Goal: Check status: Check status

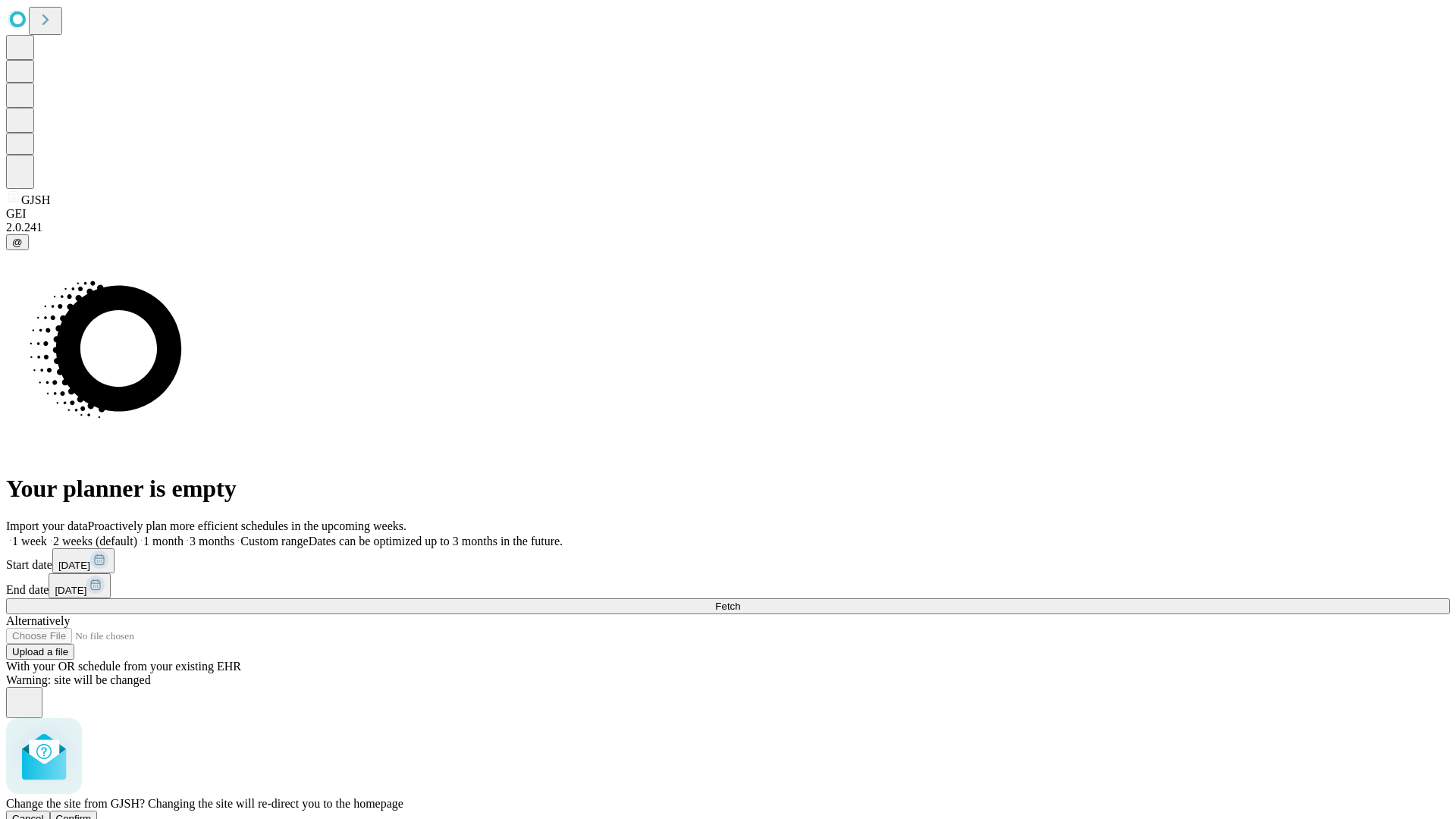
click at [92, 814] on span "Confirm" at bounding box center [74, 819] width 35 height 12
click at [47, 535] on label "1 week" at bounding box center [27, 541] width 41 height 13
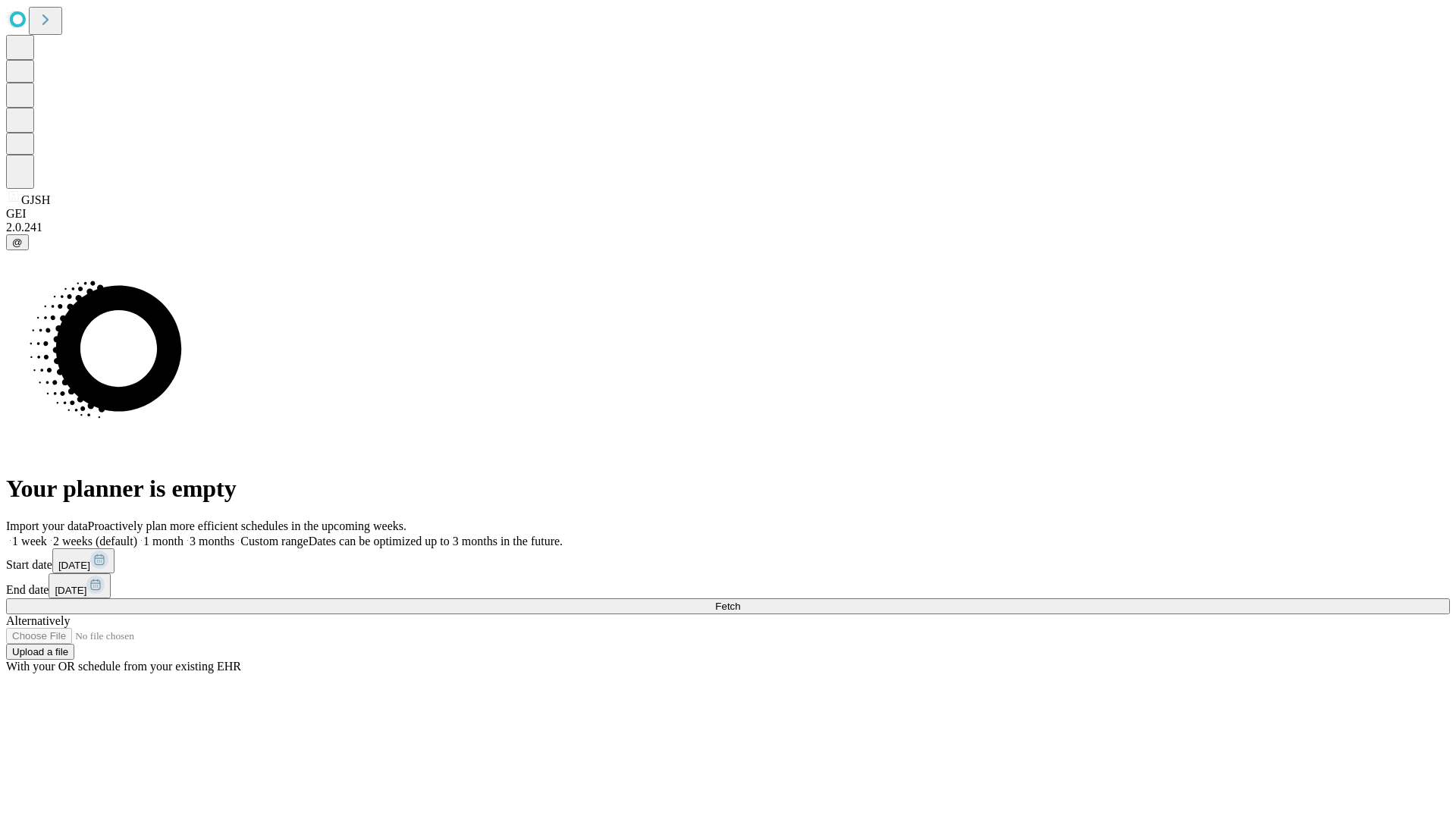
click at [741, 601] on span "Fetch" at bounding box center [728, 607] width 25 height 12
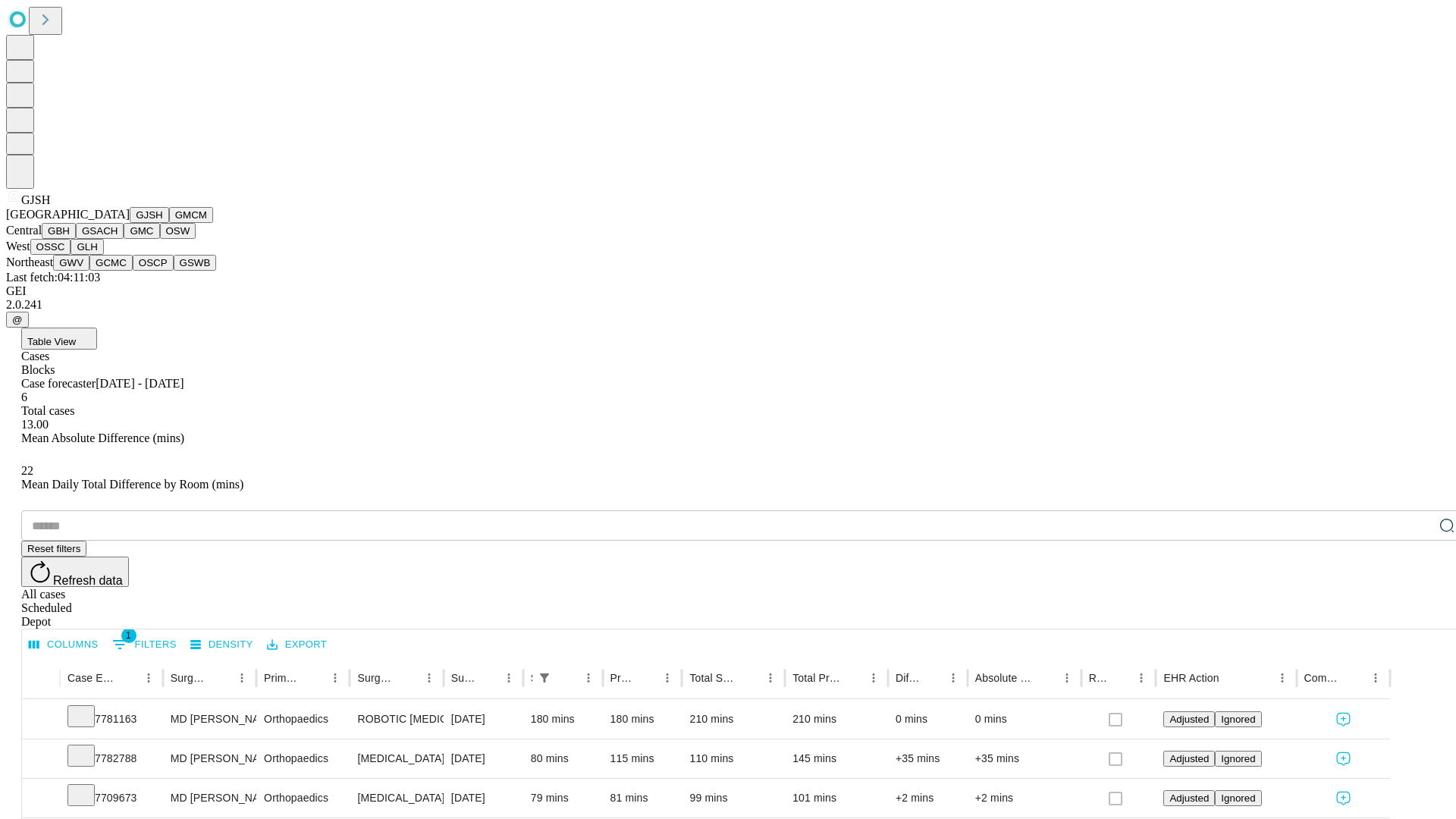
click at [169, 223] on button "GMCM" at bounding box center [191, 215] width 44 height 16
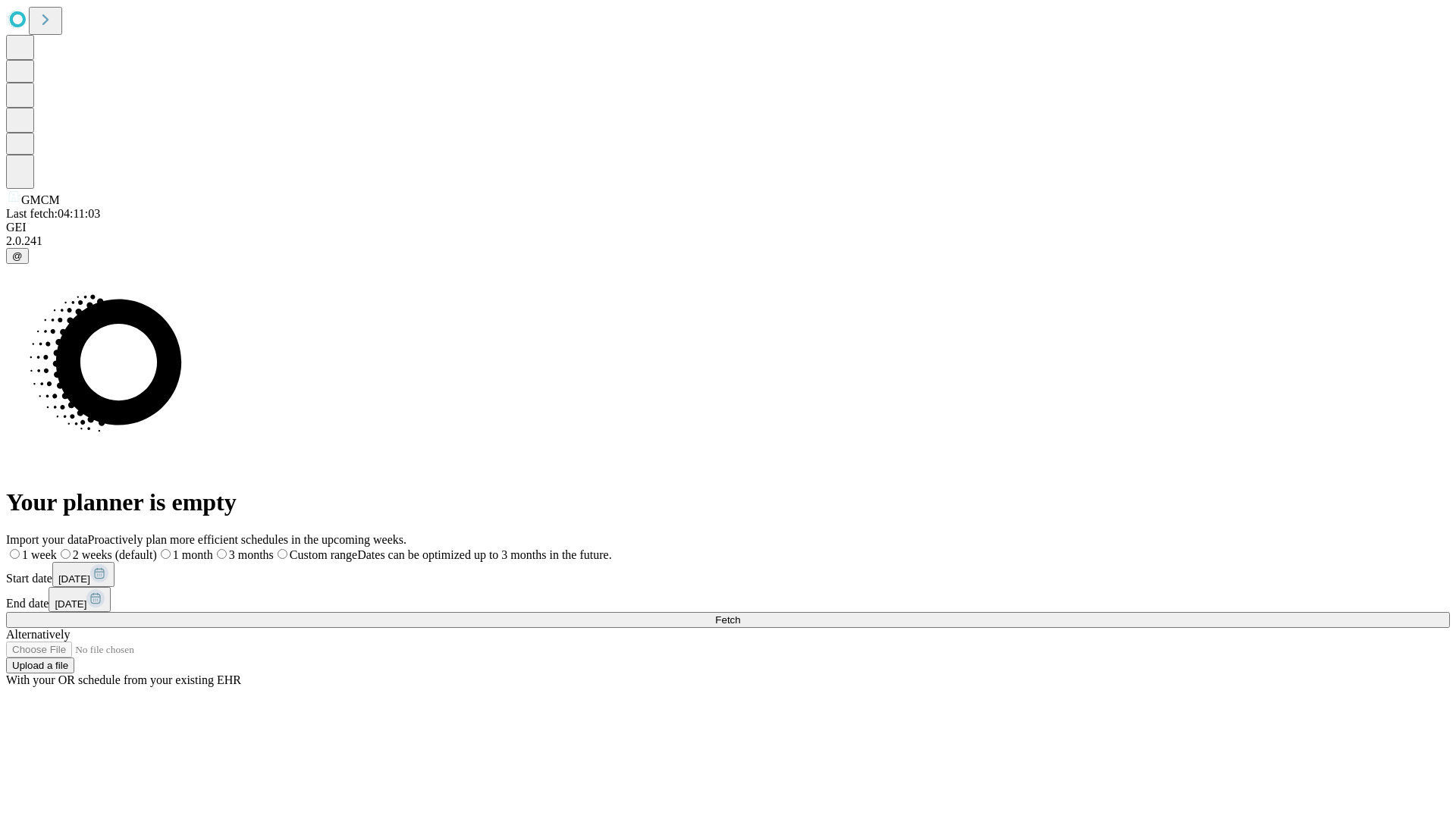
click at [57, 549] on label "1 week" at bounding box center [31, 555] width 51 height 13
click at [741, 614] on span "Fetch" at bounding box center [728, 620] width 25 height 12
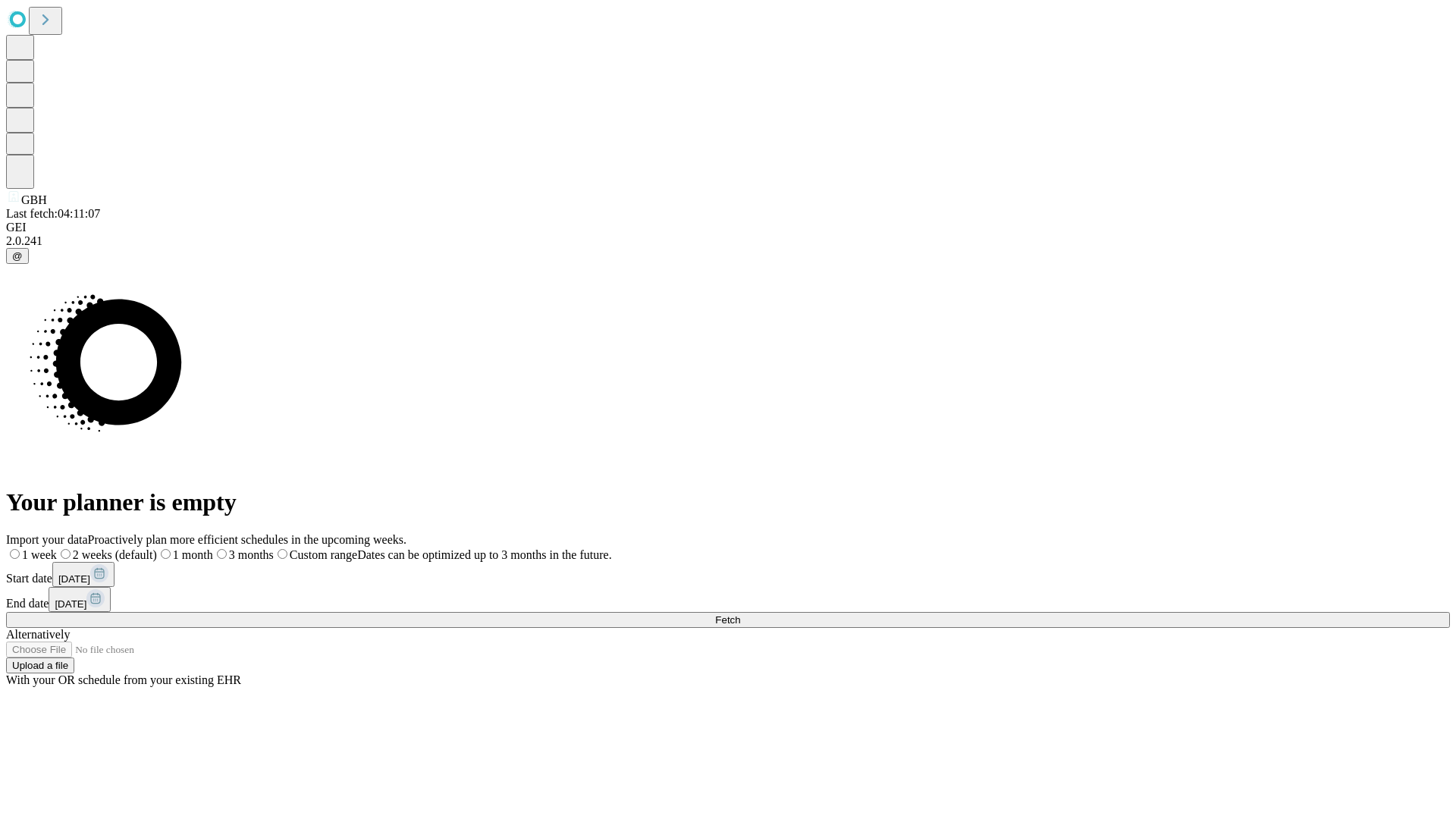
click at [57, 549] on label "1 week" at bounding box center [31, 555] width 51 height 13
click at [741, 614] on span "Fetch" at bounding box center [728, 620] width 25 height 12
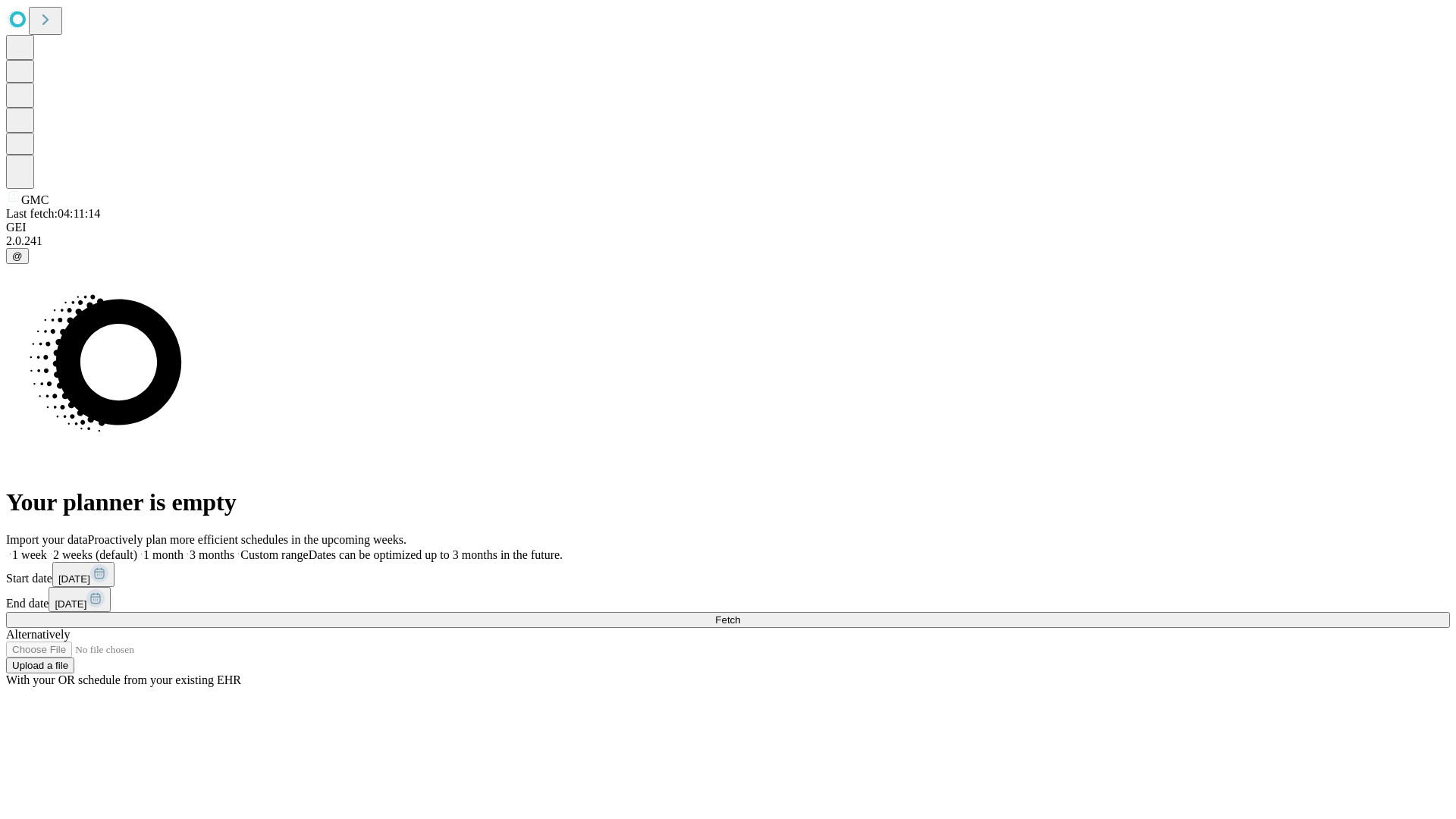
click at [47, 549] on label "1 week" at bounding box center [27, 555] width 41 height 13
click at [741, 614] on span "Fetch" at bounding box center [728, 620] width 25 height 12
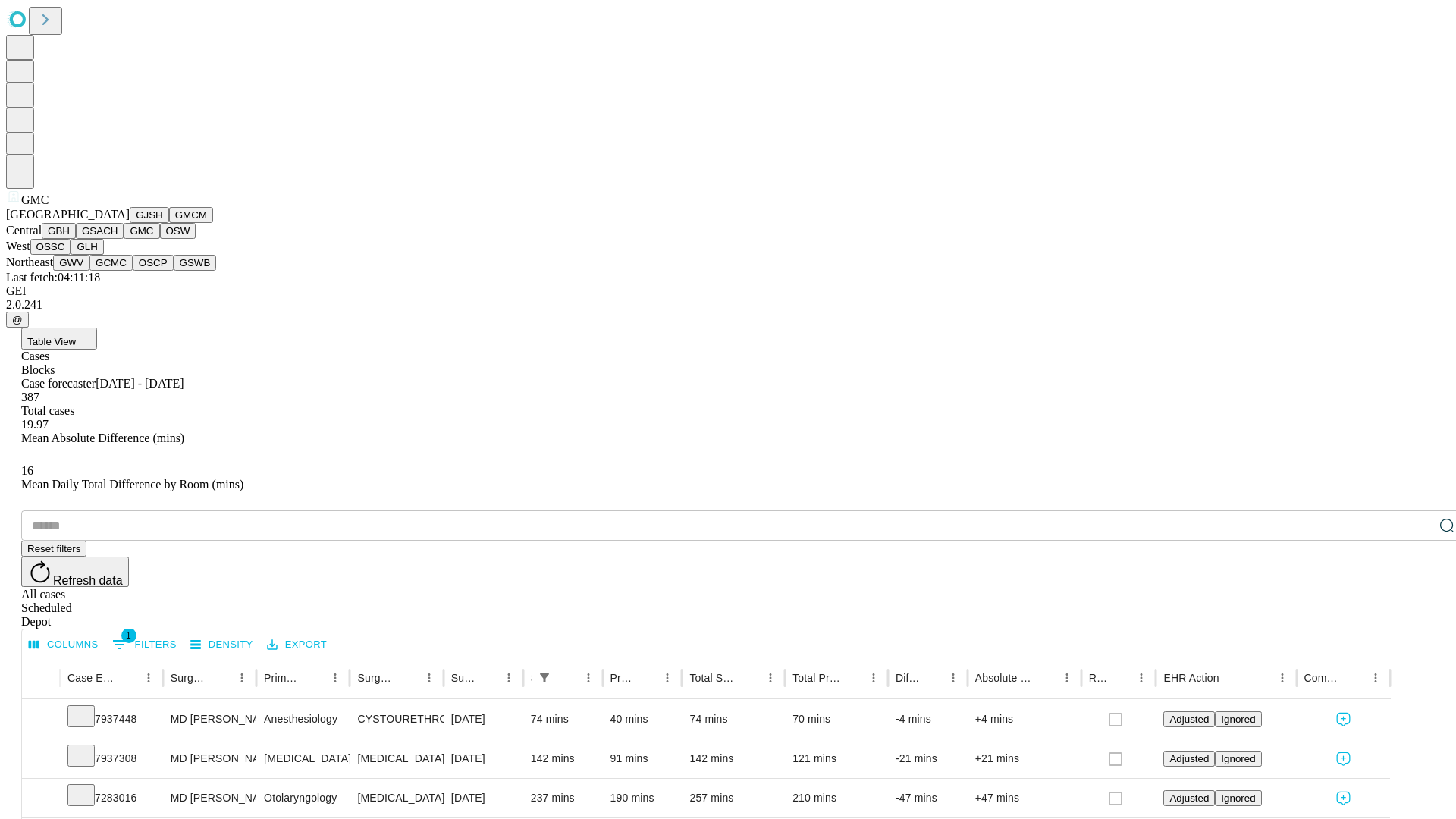
click at [160, 239] on button "OSW" at bounding box center [178, 231] width 36 height 16
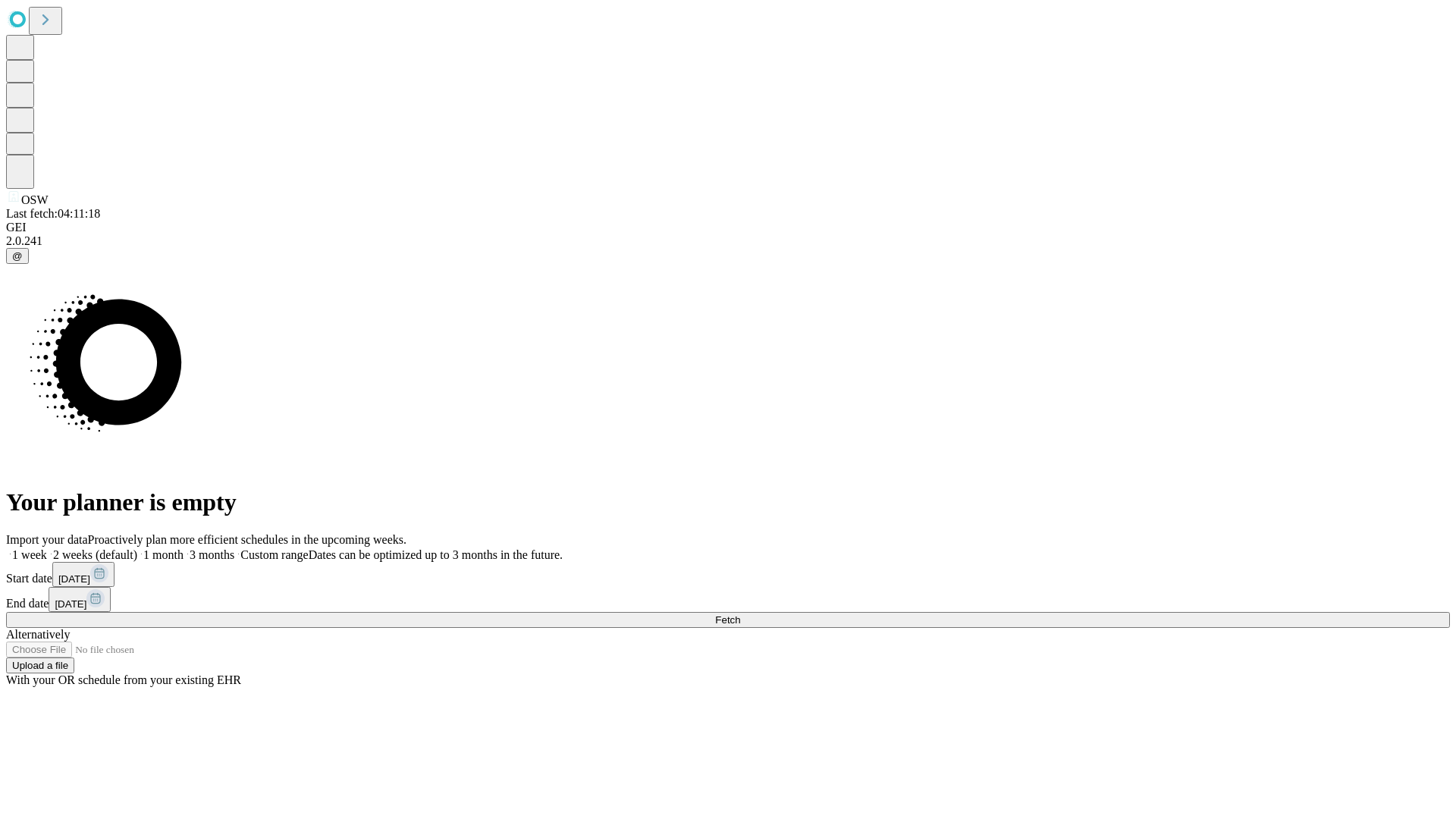
click at [47, 549] on label "1 week" at bounding box center [27, 555] width 41 height 13
click at [741, 614] on span "Fetch" at bounding box center [728, 620] width 25 height 12
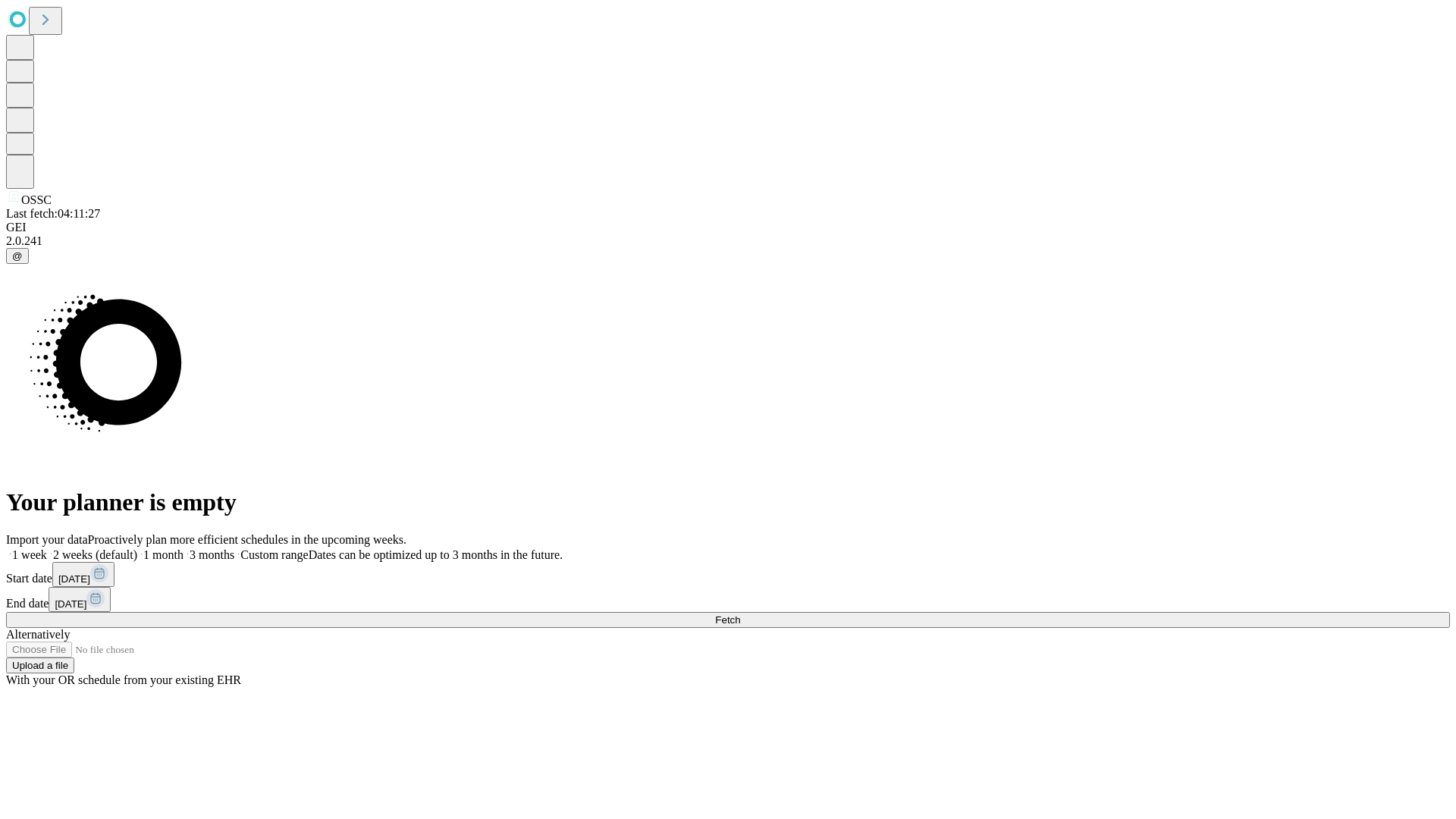
click at [47, 549] on label "1 week" at bounding box center [27, 555] width 41 height 13
click at [741, 614] on span "Fetch" at bounding box center [728, 620] width 25 height 12
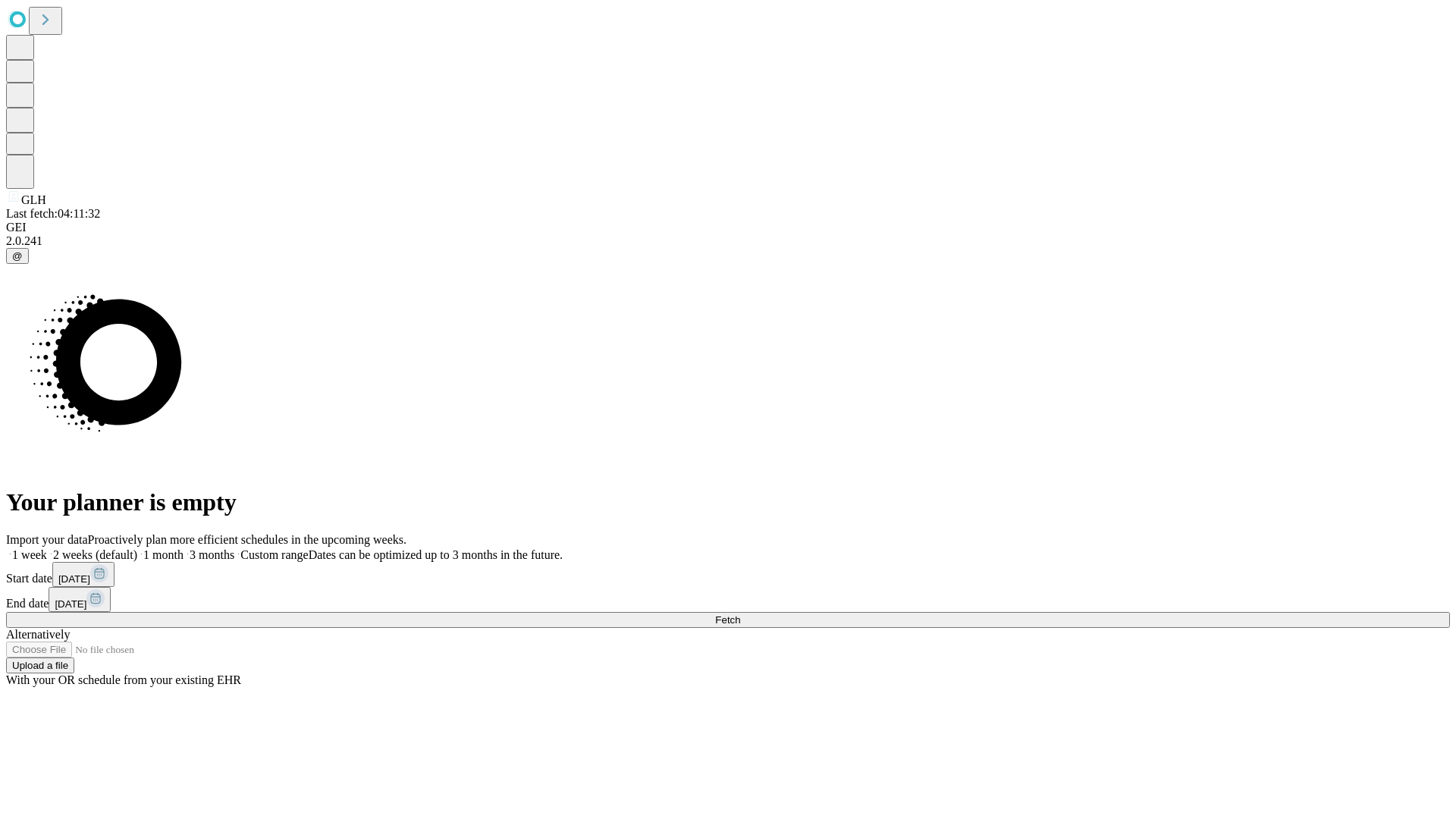
click at [47, 549] on label "1 week" at bounding box center [27, 555] width 41 height 13
click at [741, 614] on span "Fetch" at bounding box center [728, 620] width 25 height 12
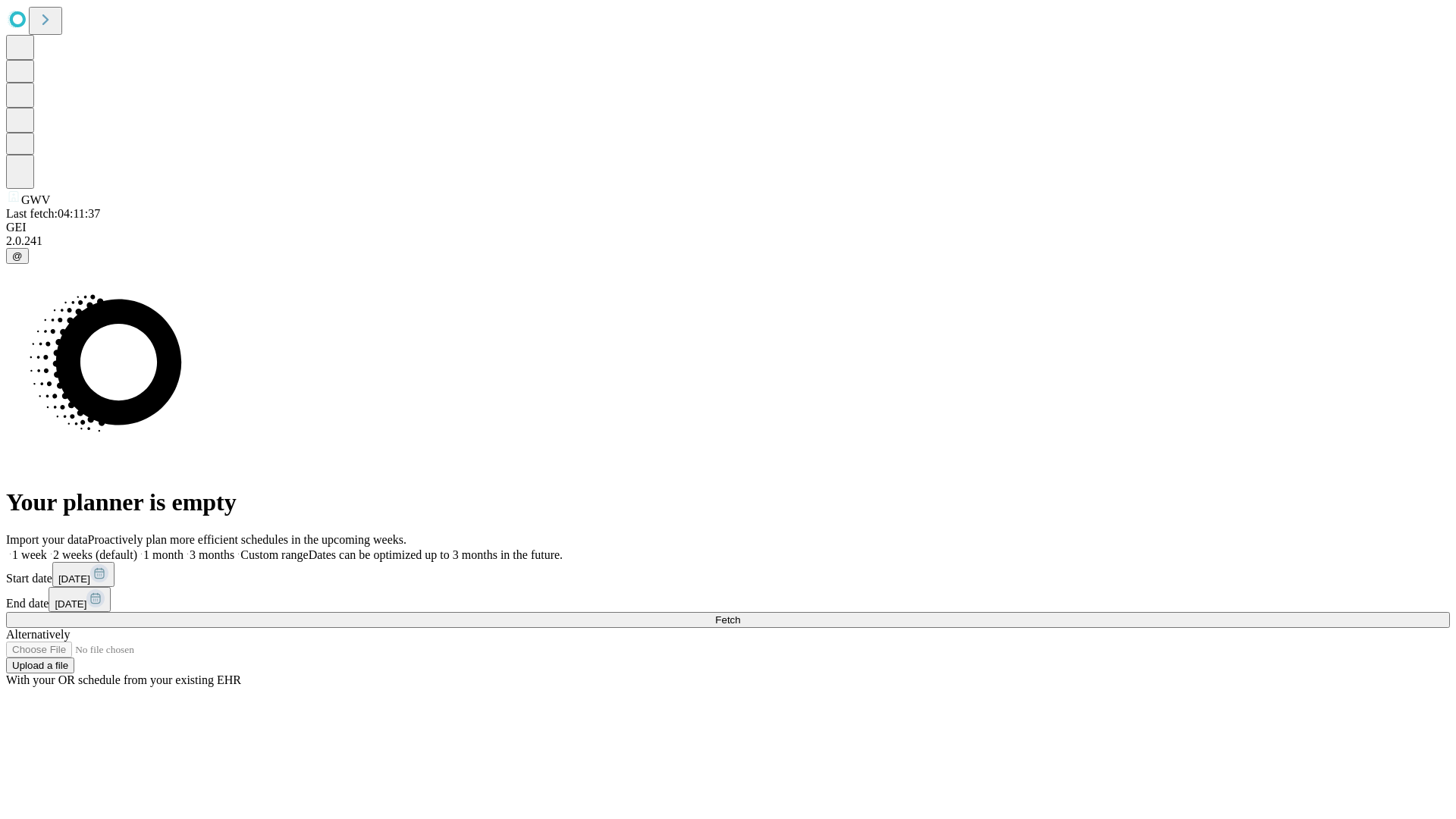
click at [741, 614] on span "Fetch" at bounding box center [728, 620] width 25 height 12
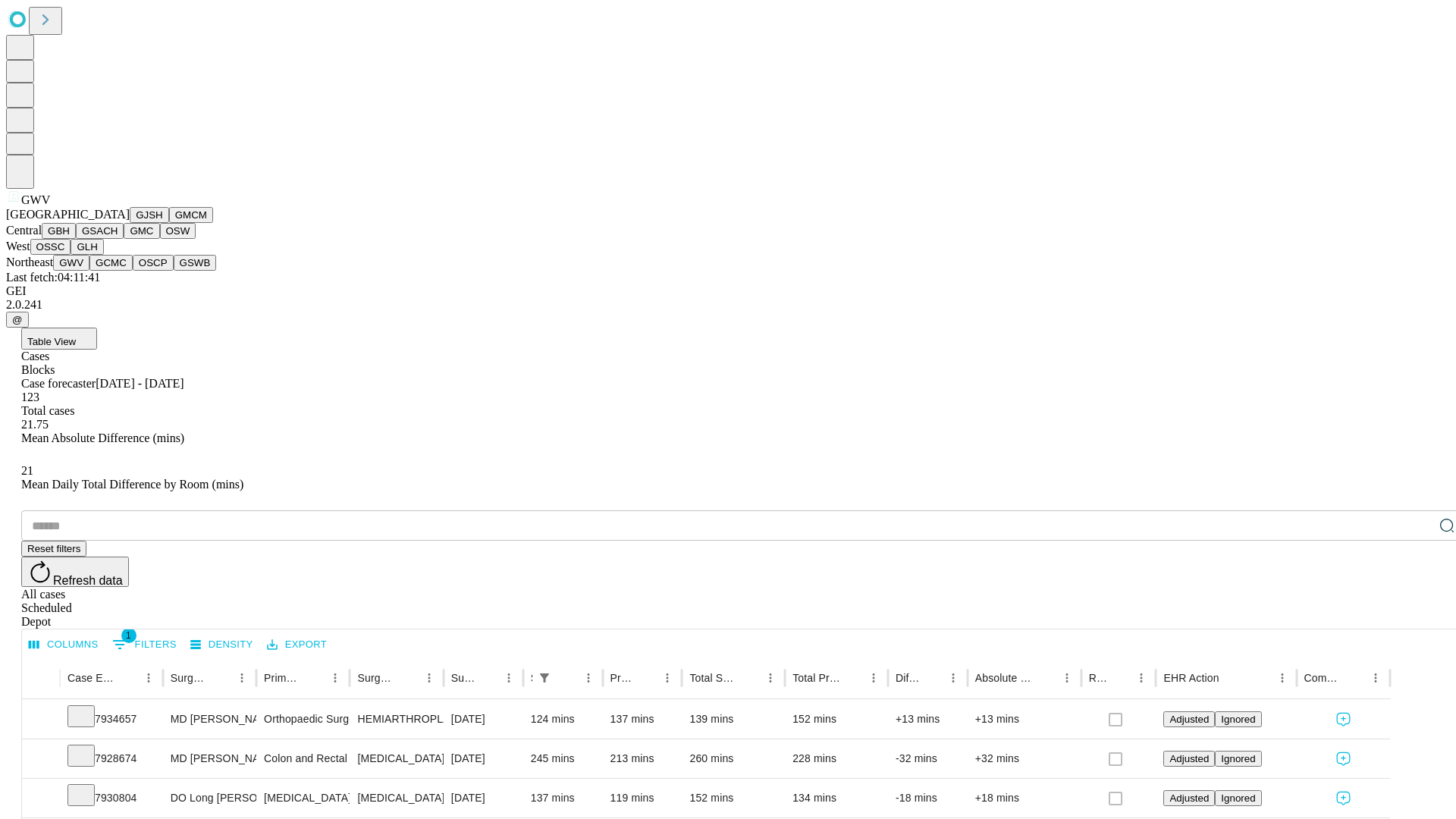
click at [118, 271] on button "GCMC" at bounding box center [110, 263] width 43 height 16
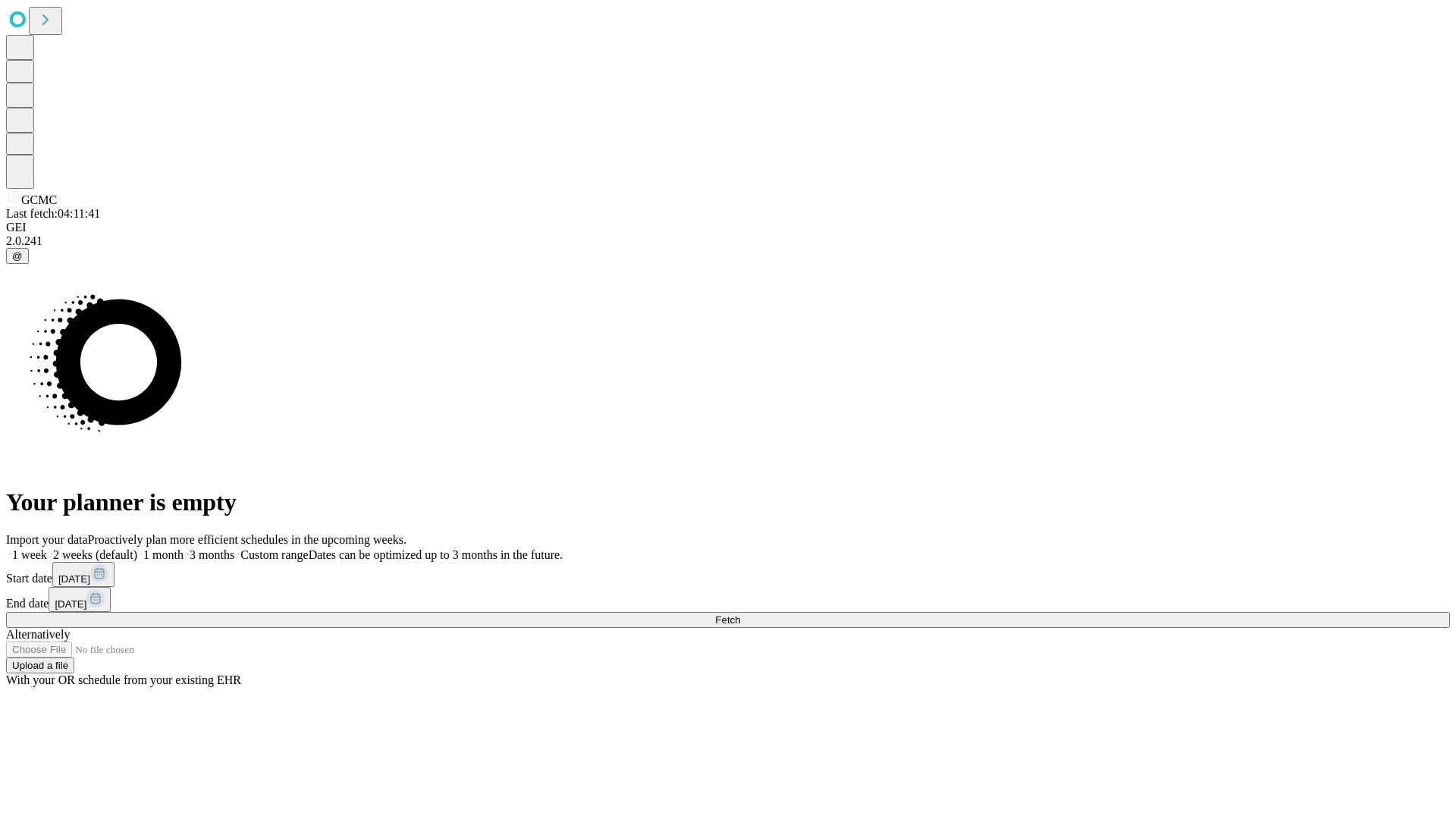
click at [47, 549] on label "1 week" at bounding box center [27, 555] width 41 height 13
click at [741, 614] on span "Fetch" at bounding box center [728, 620] width 25 height 12
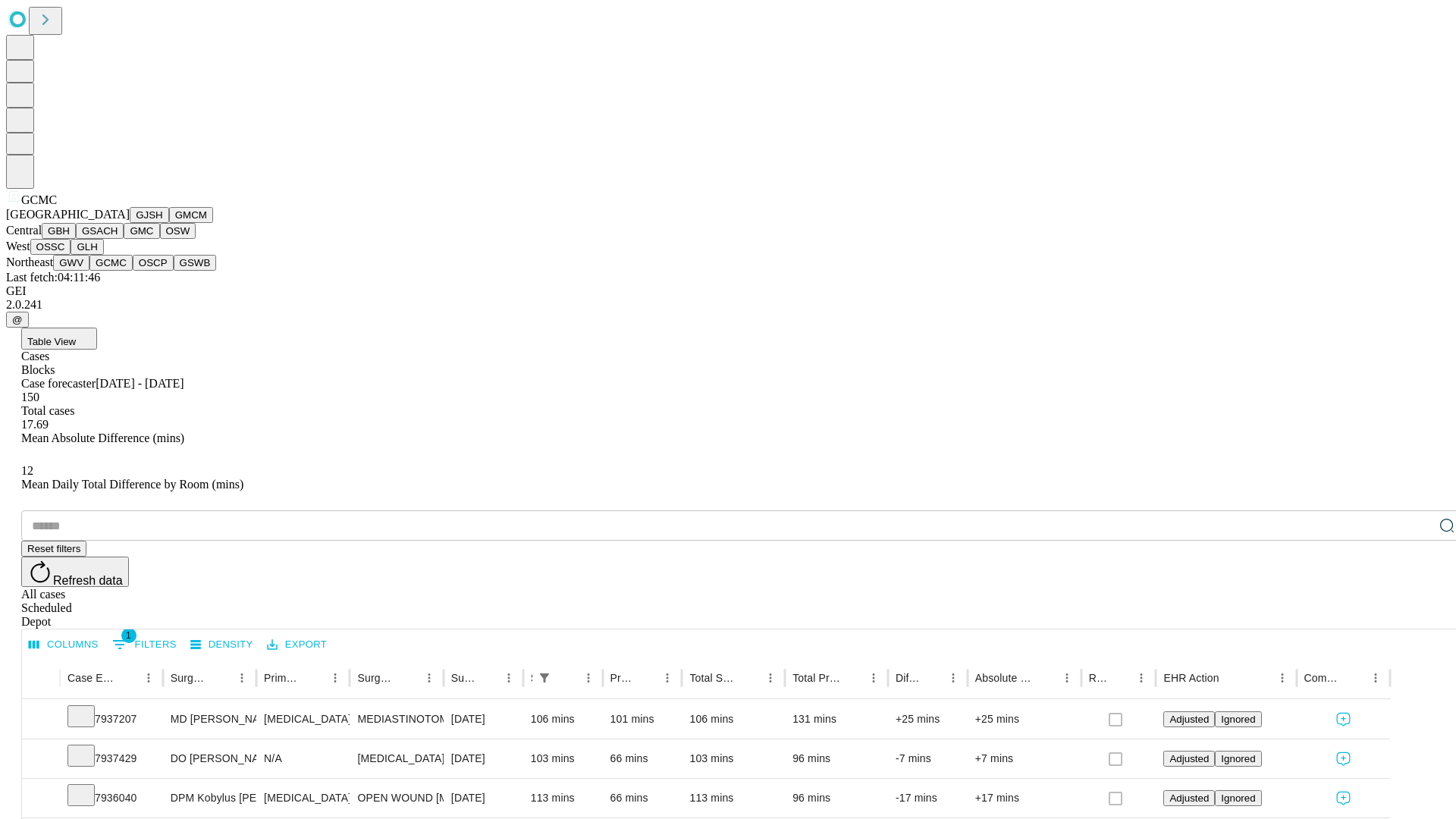
click at [132, 271] on button "OSCP" at bounding box center [153, 263] width 41 height 16
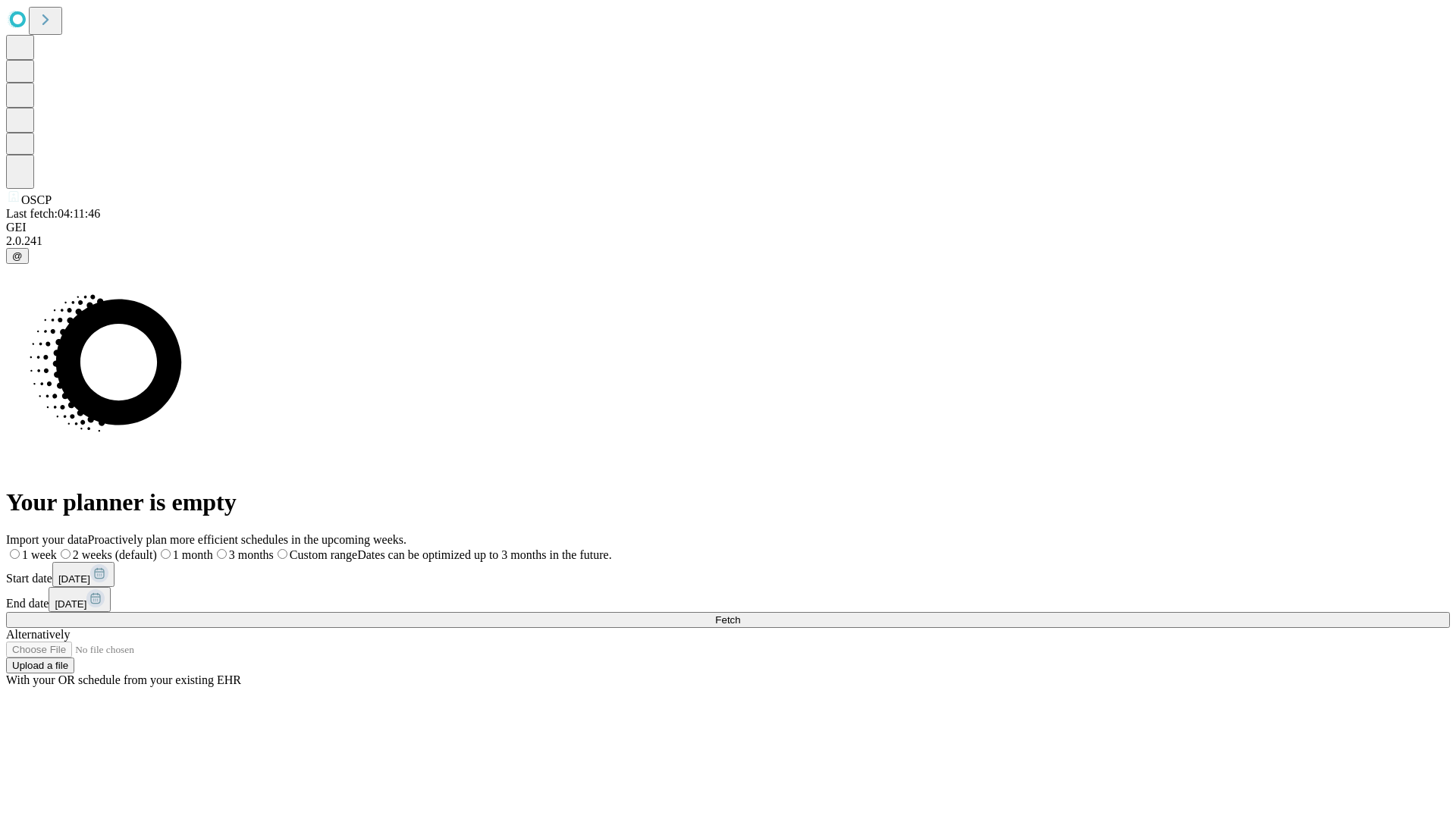
click at [57, 549] on label "1 week" at bounding box center [31, 555] width 51 height 13
click at [741, 614] on span "Fetch" at bounding box center [728, 620] width 25 height 12
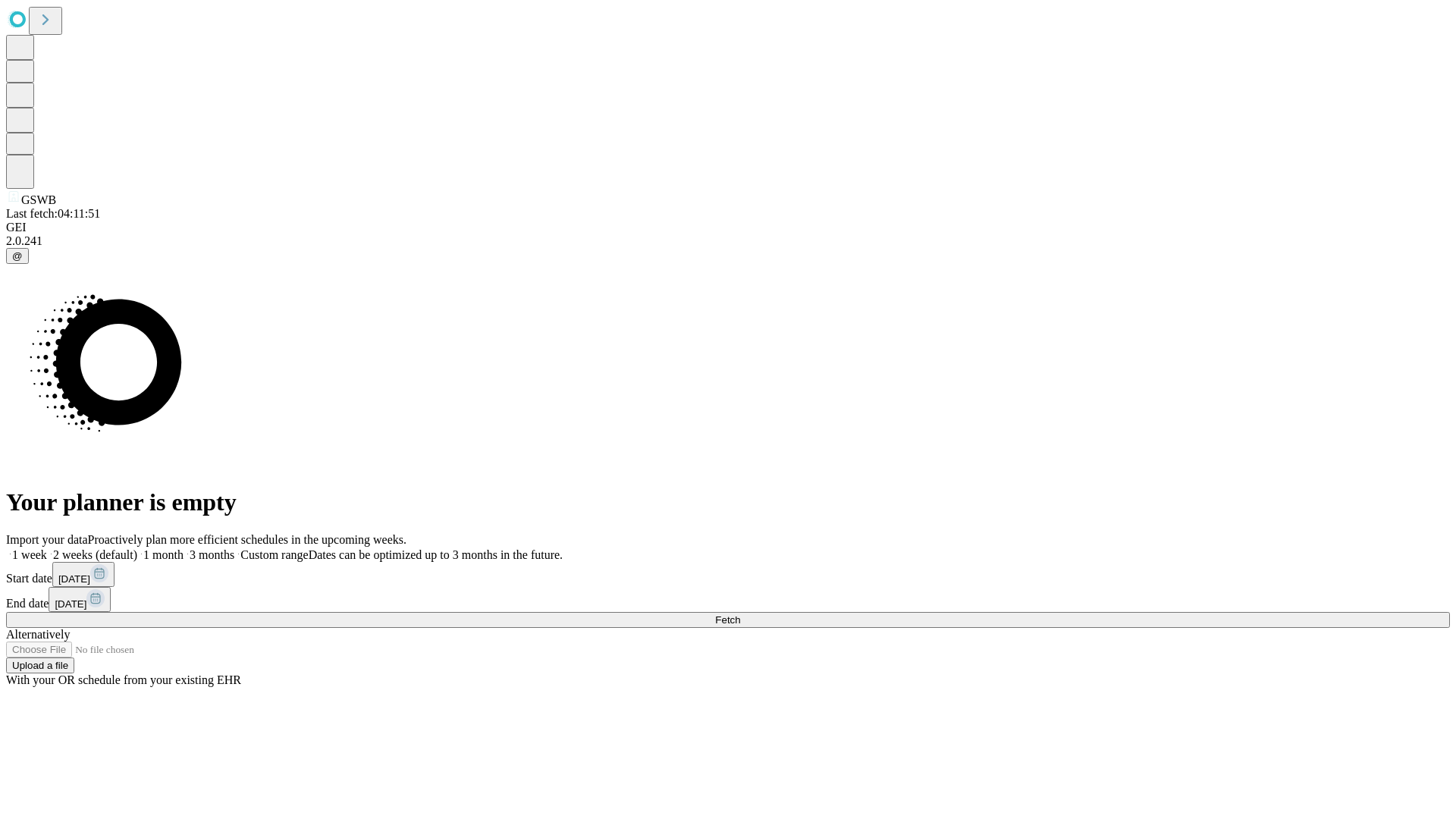
click at [741, 614] on span "Fetch" at bounding box center [728, 620] width 25 height 12
